Goal: Task Accomplishment & Management: Use online tool/utility

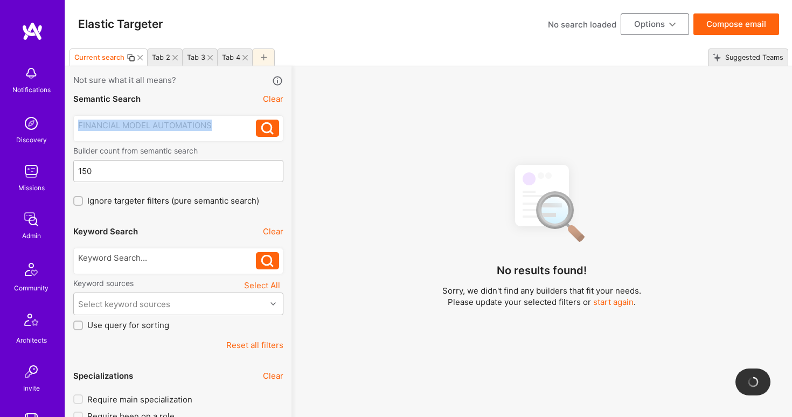
drag, startPoint x: 220, startPoint y: 124, endPoint x: 77, endPoint y: 123, distance: 143.3
click at [77, 123] on div "FINANCIAL MODEL AUTOMATIONS FINANCIAL MODEL AUTOMATIONS" at bounding box center [178, 128] width 210 height 26
click at [175, 53] on div "Tab 2" at bounding box center [165, 56] width 36 height 17
click at [176, 58] on icon at bounding box center [174, 57] width 5 height 5
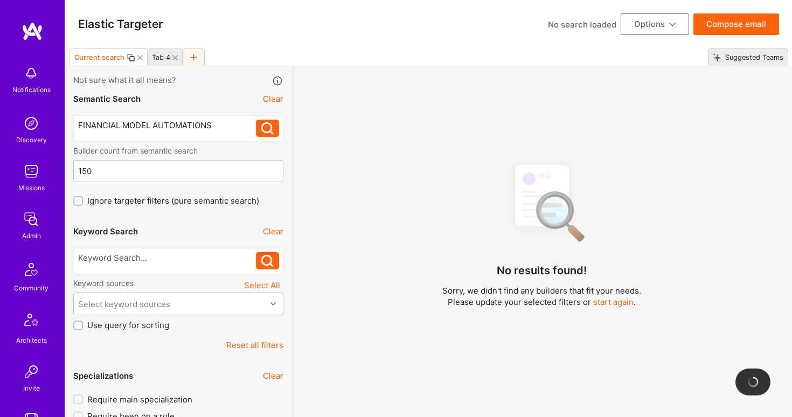
click at [176, 58] on icon at bounding box center [174, 57] width 5 height 5
click at [151, 57] on icon at bounding box center [151, 57] width 6 height 6
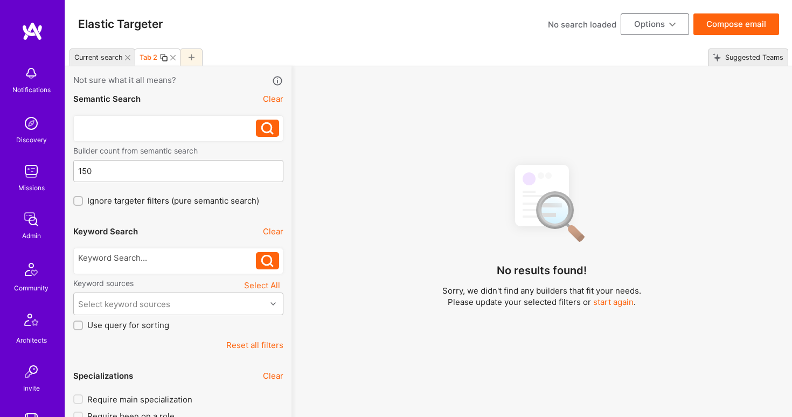
paste div
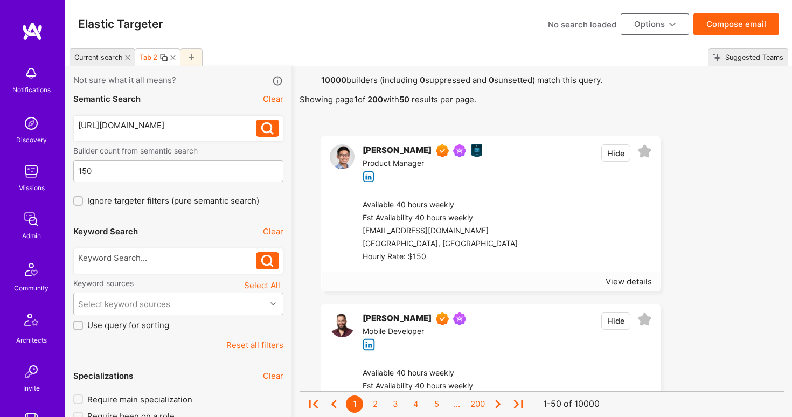
drag, startPoint x: 164, startPoint y: 159, endPoint x: 78, endPoint y: 123, distance: 93.7
click at [78, 123] on div "[URL][DOMAIN_NAME]" at bounding box center [167, 125] width 178 height 11
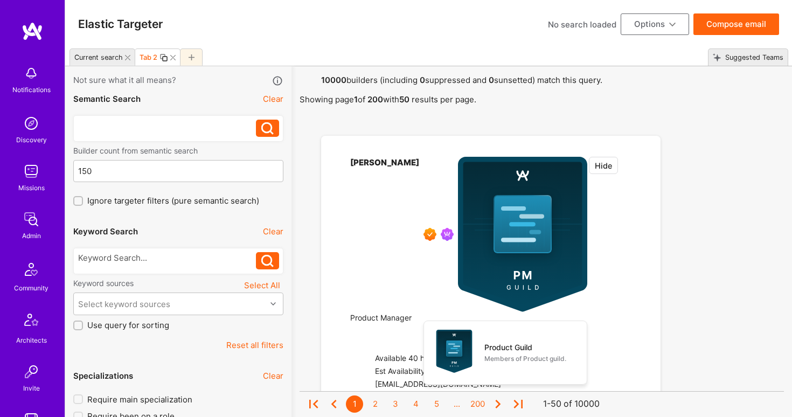
click at [96, 125] on div at bounding box center [167, 125] width 178 height 11
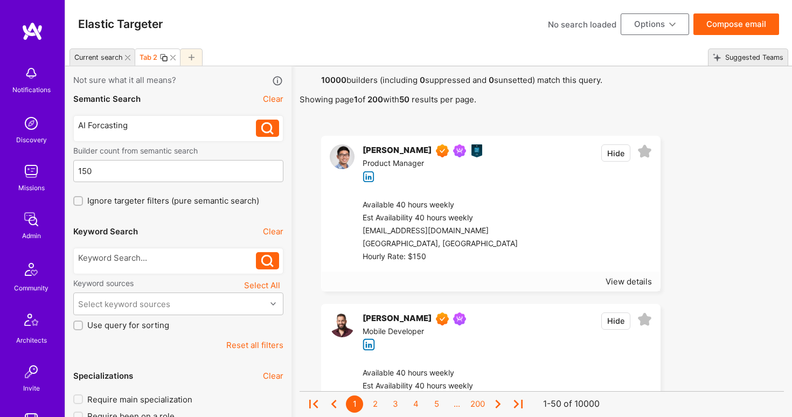
click at [260, 130] on button at bounding box center [267, 128] width 23 height 17
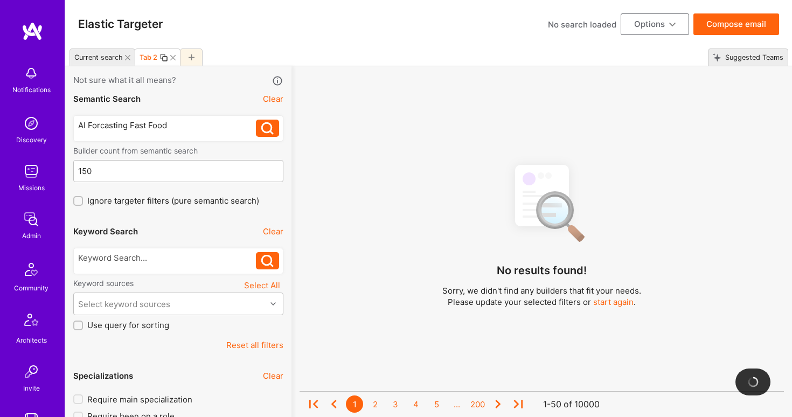
click at [268, 126] on icon at bounding box center [267, 128] width 12 height 12
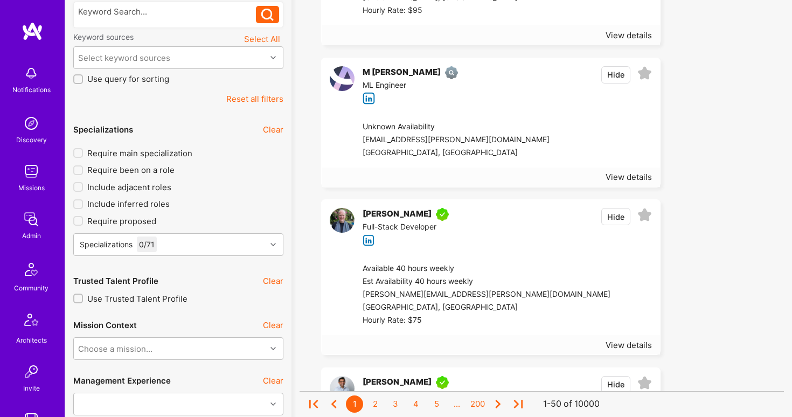
scroll to position [410, 0]
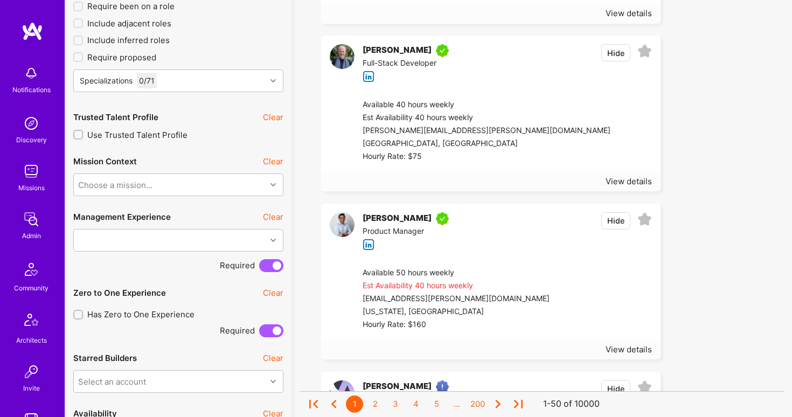
click at [385, 219] on div "[PERSON_NAME]" at bounding box center [397, 218] width 69 height 13
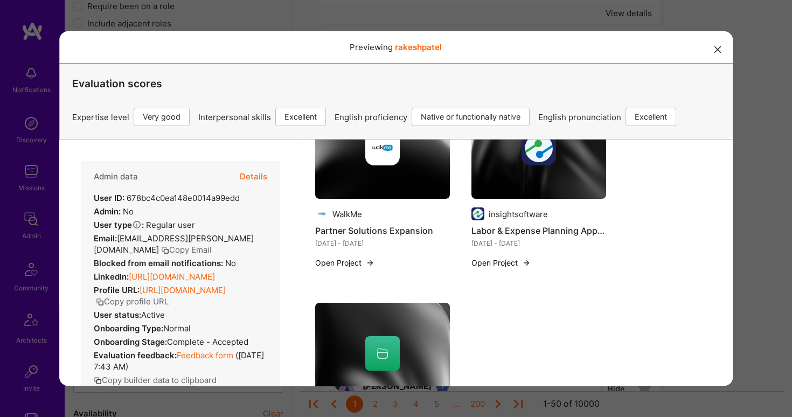
scroll to position [989, 0]
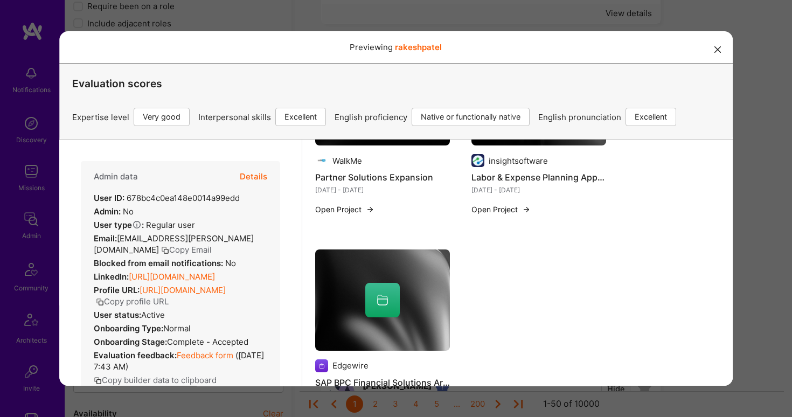
click at [720, 51] on icon "modal" at bounding box center [717, 49] width 6 height 6
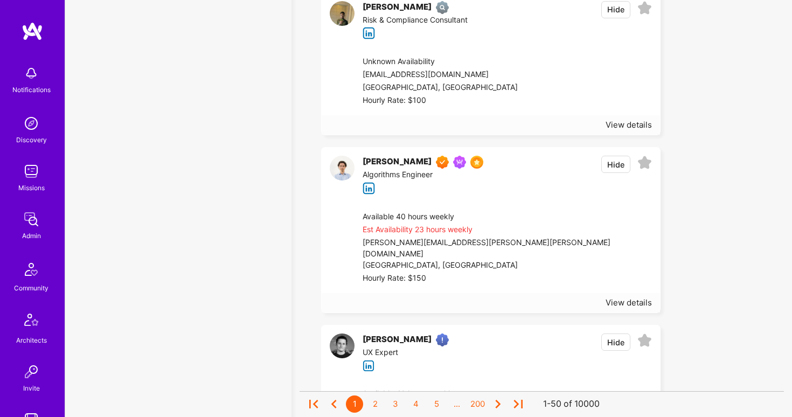
scroll to position [4540, 0]
click at [399, 163] on div "[PERSON_NAME]" at bounding box center [397, 161] width 69 height 13
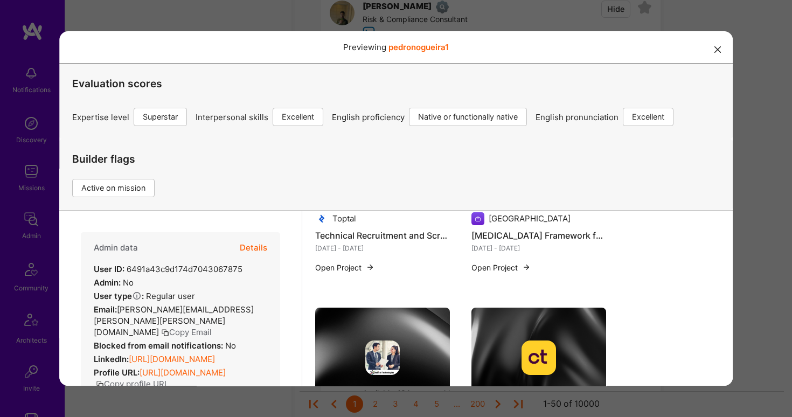
scroll to position [853, 0]
